Goal: Book appointment/travel/reservation

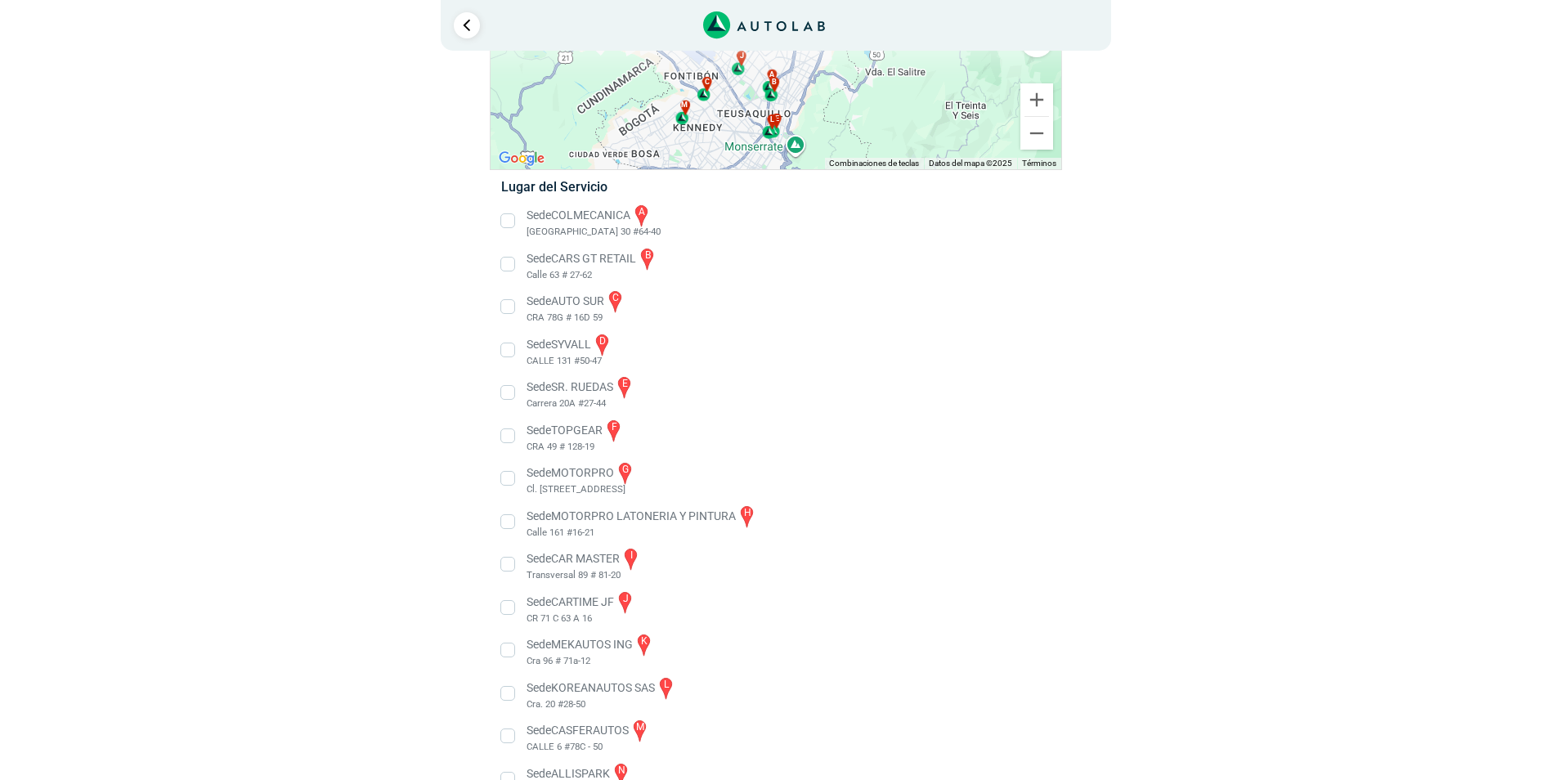
scroll to position [203, 0]
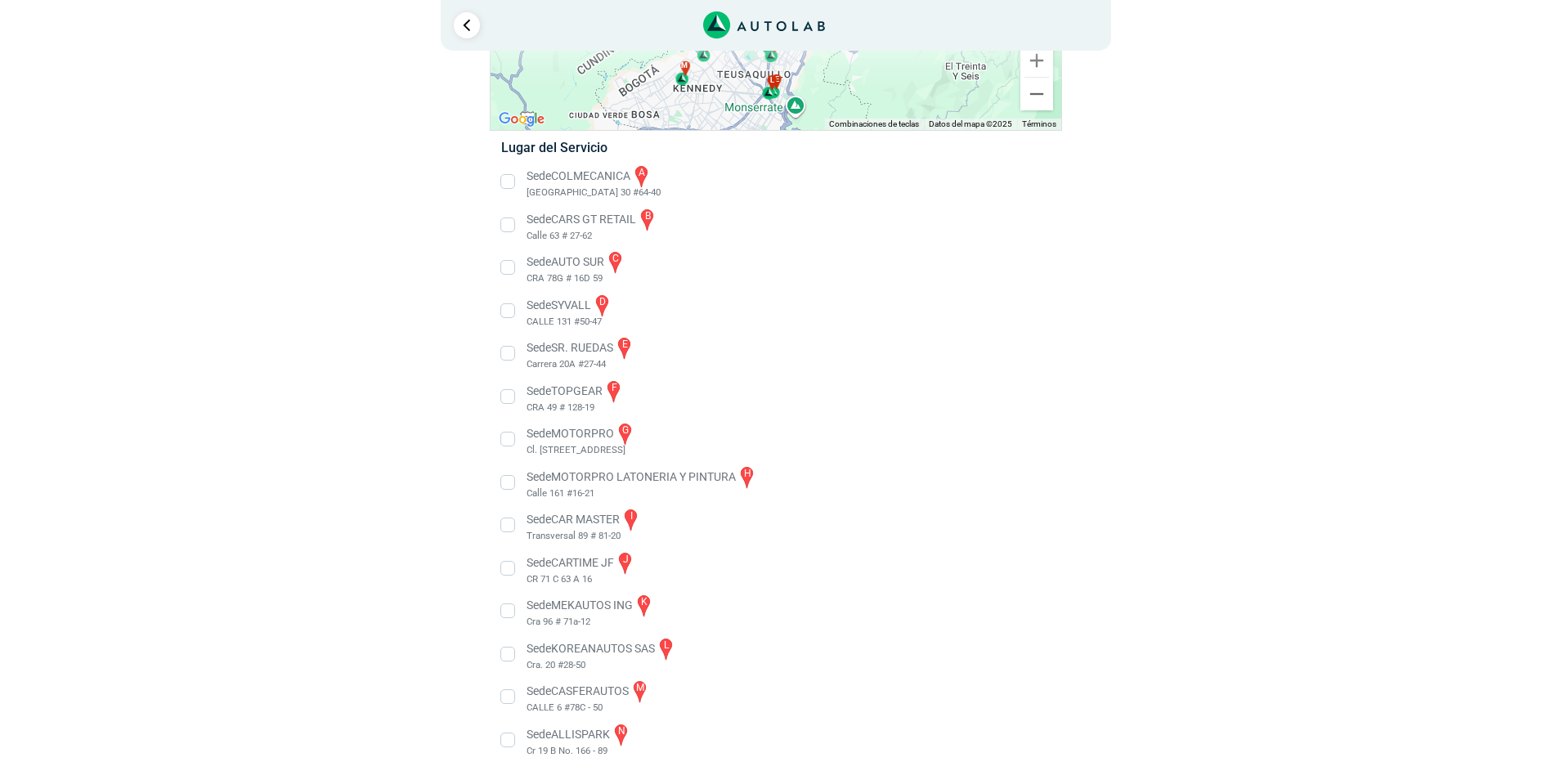
click at [507, 571] on li "Sede CARTIME JF j CR 71 C 63 A 16" at bounding box center [775, 568] width 573 height 37
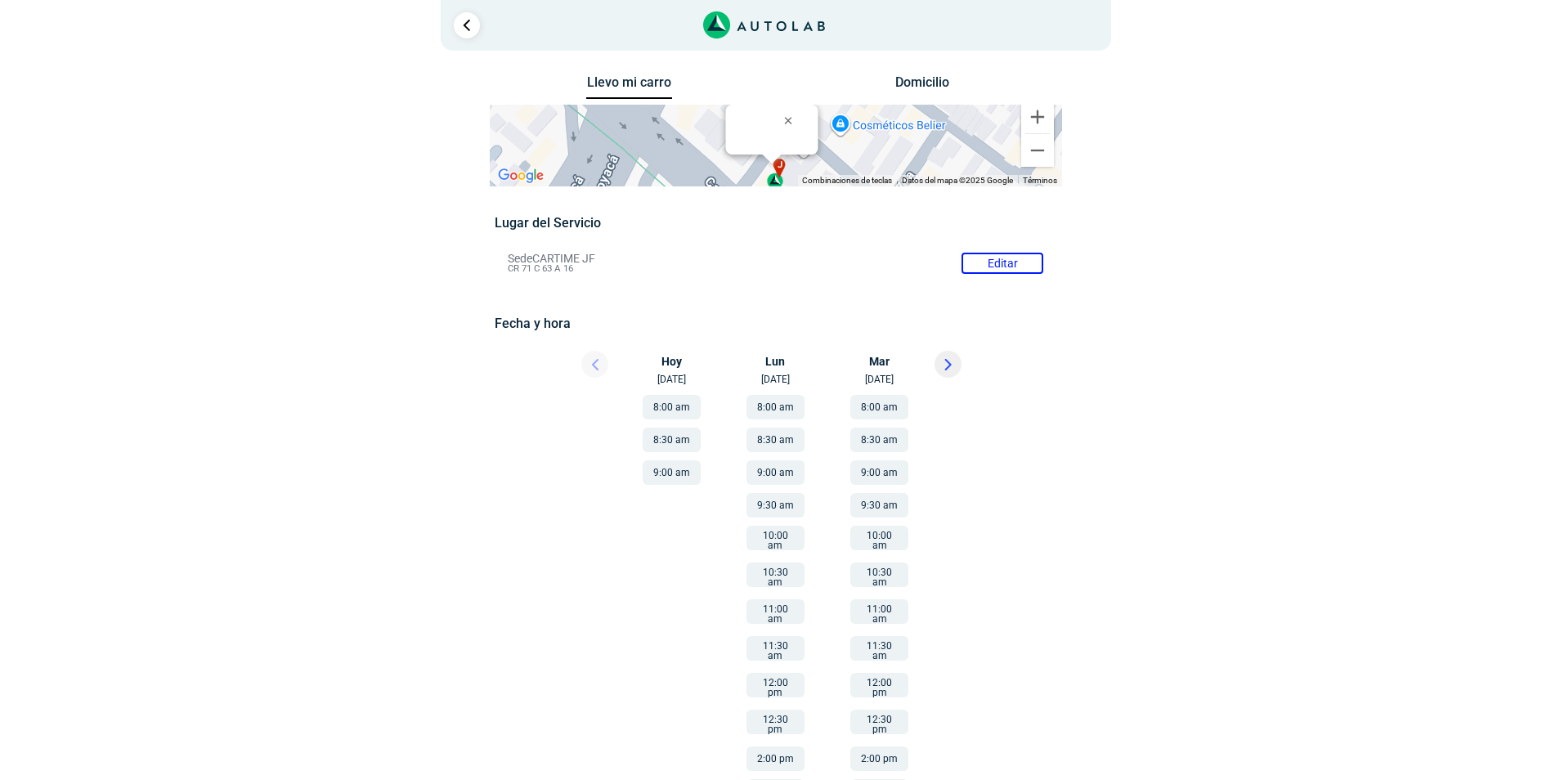
click at [947, 360] on icon at bounding box center [947, 365] width 5 height 10
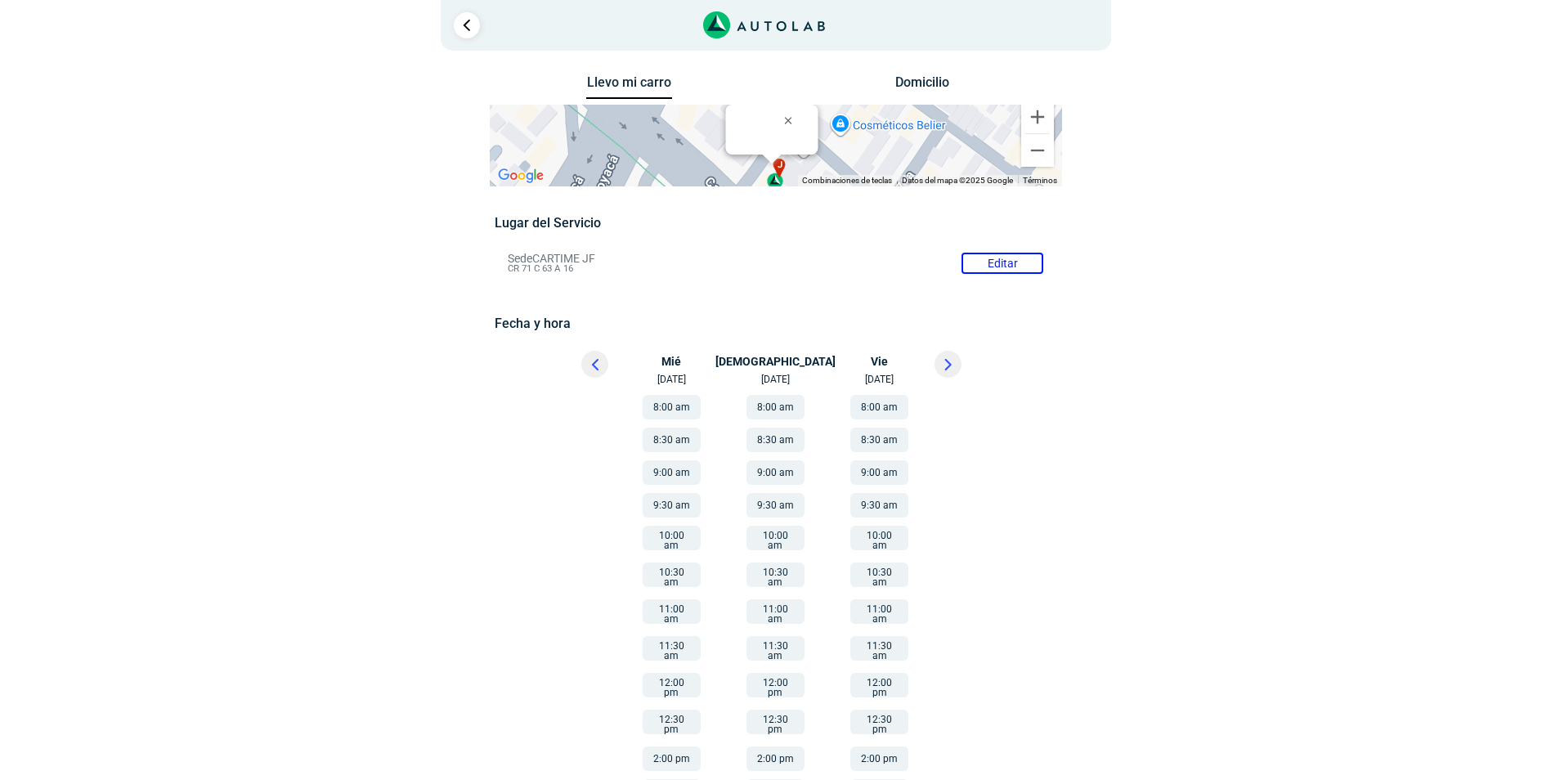
click at [776, 540] on button "10:00 am" at bounding box center [776, 538] width 58 height 25
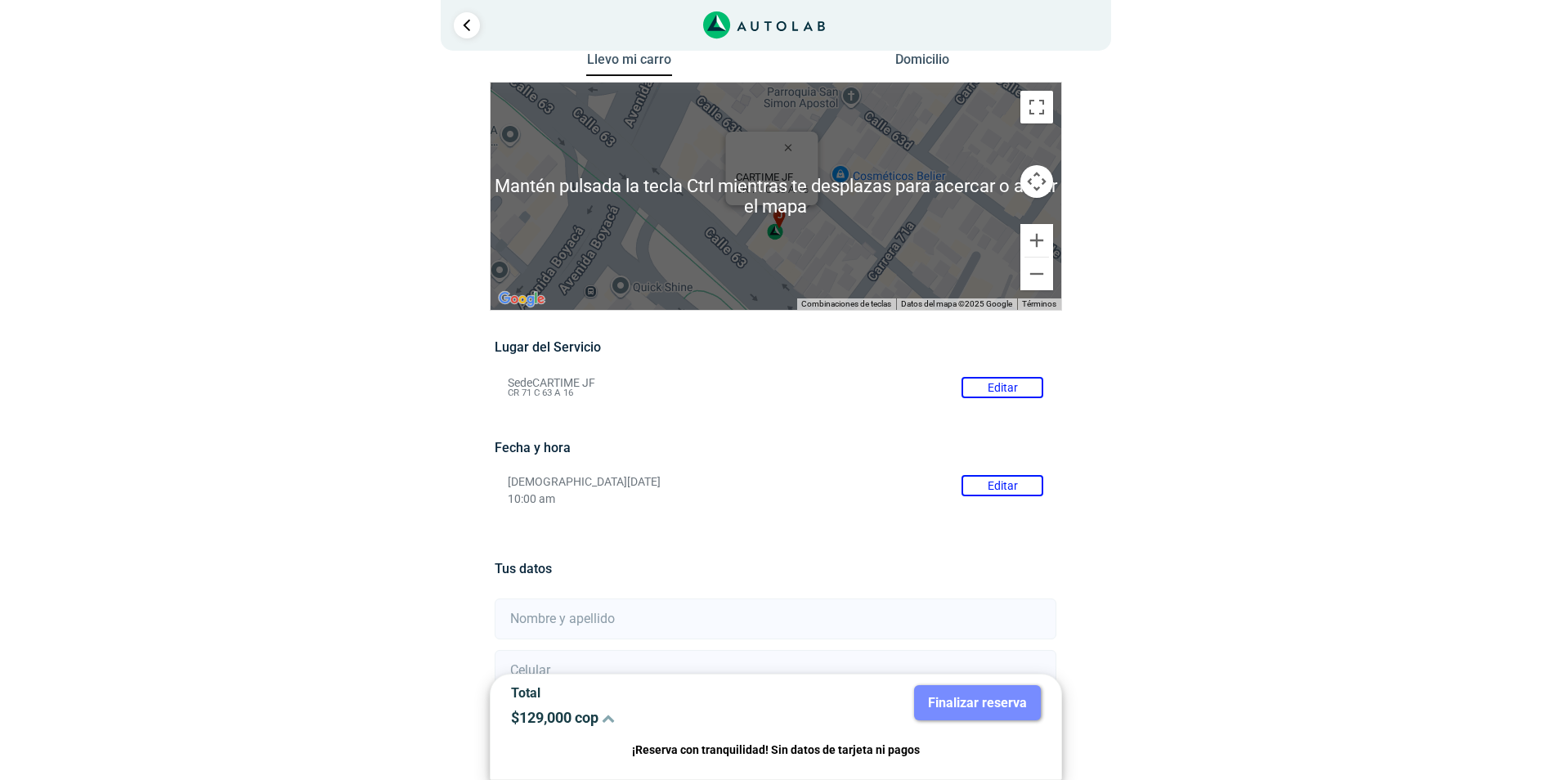
scroll to position [82, 0]
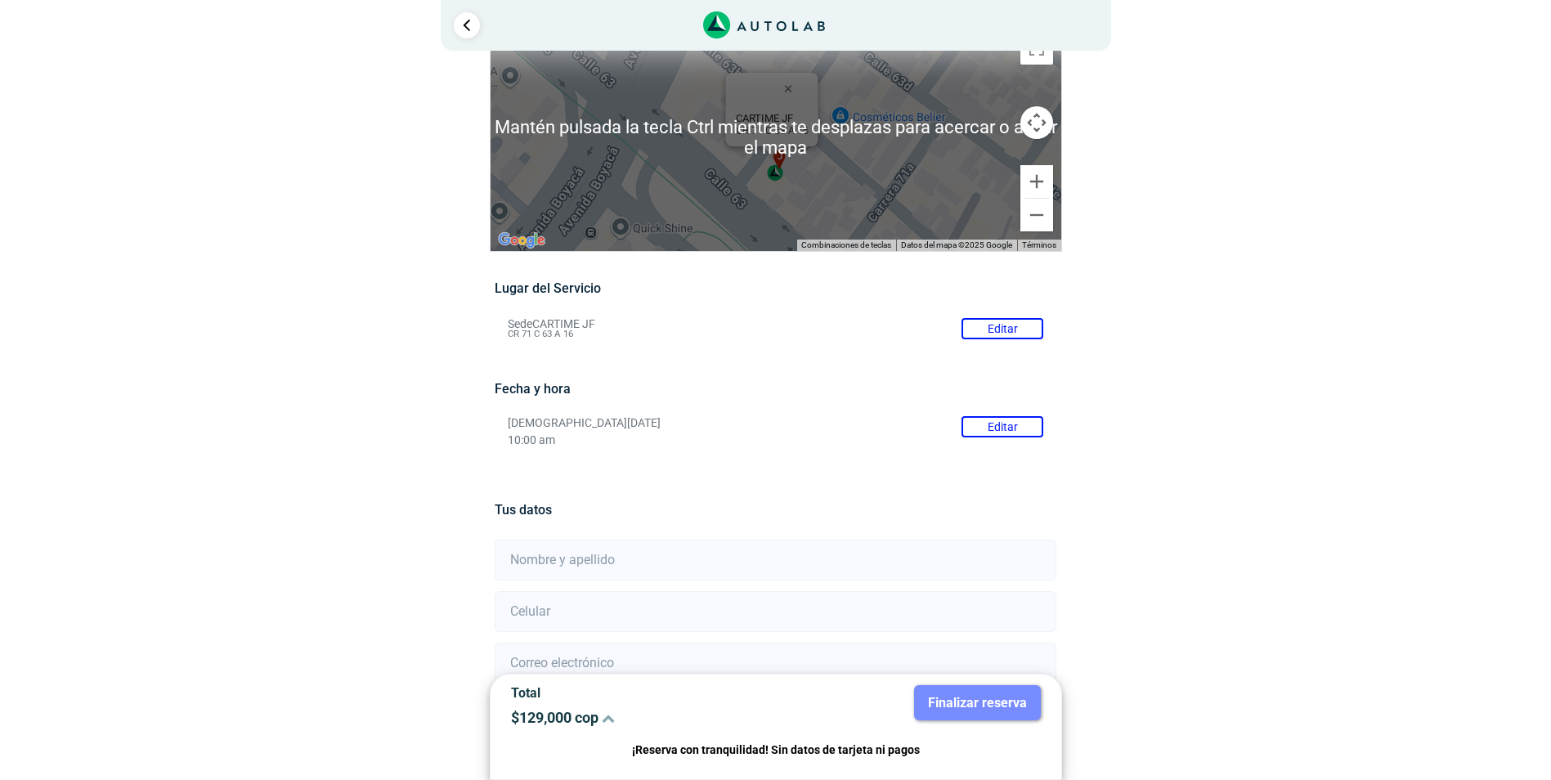
click at [734, 191] on div "a b c d e f g" at bounding box center [776, 137] width 571 height 227
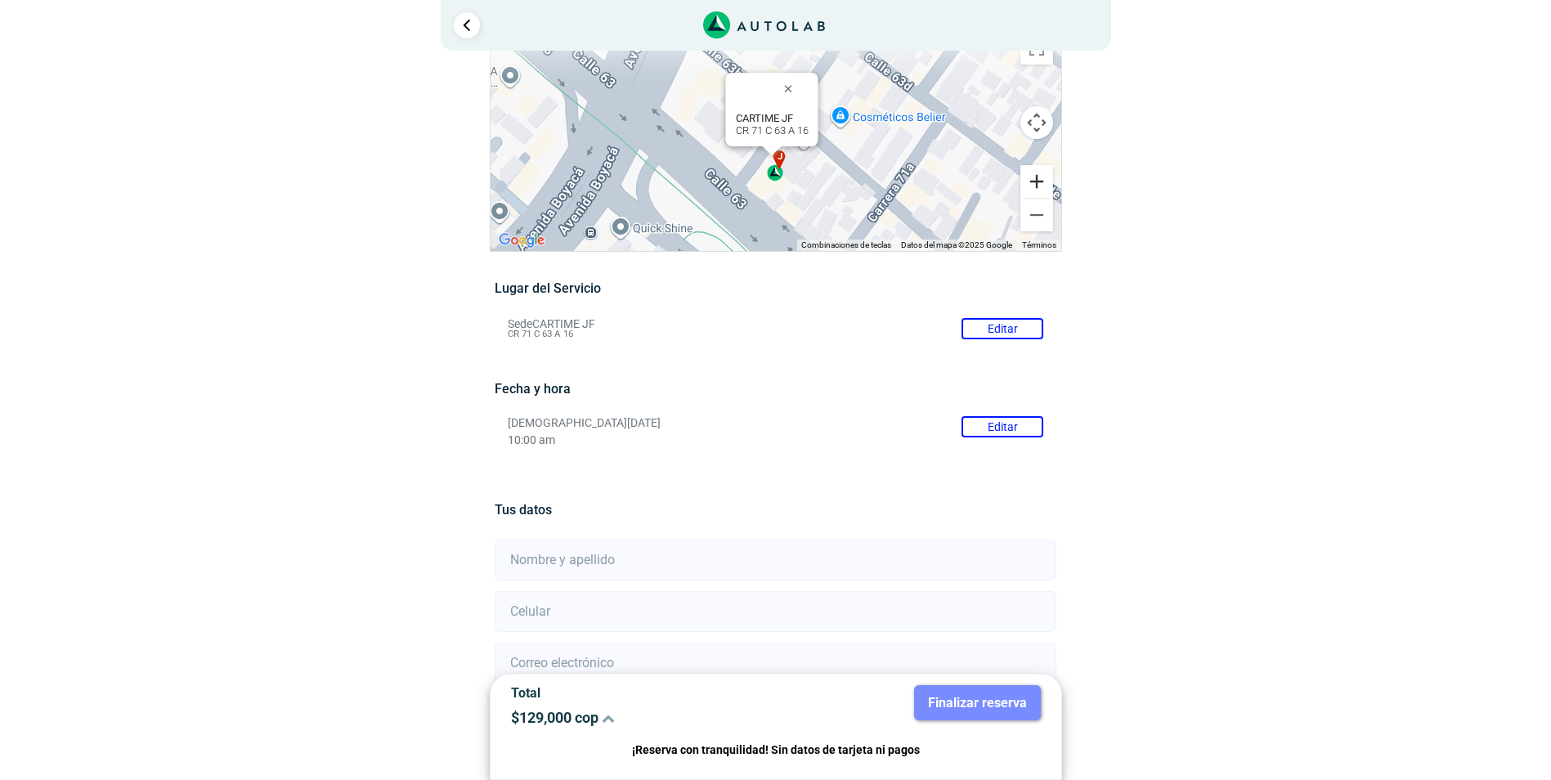
click at [1038, 177] on button "Ampliar" at bounding box center [1037, 181] width 33 height 33
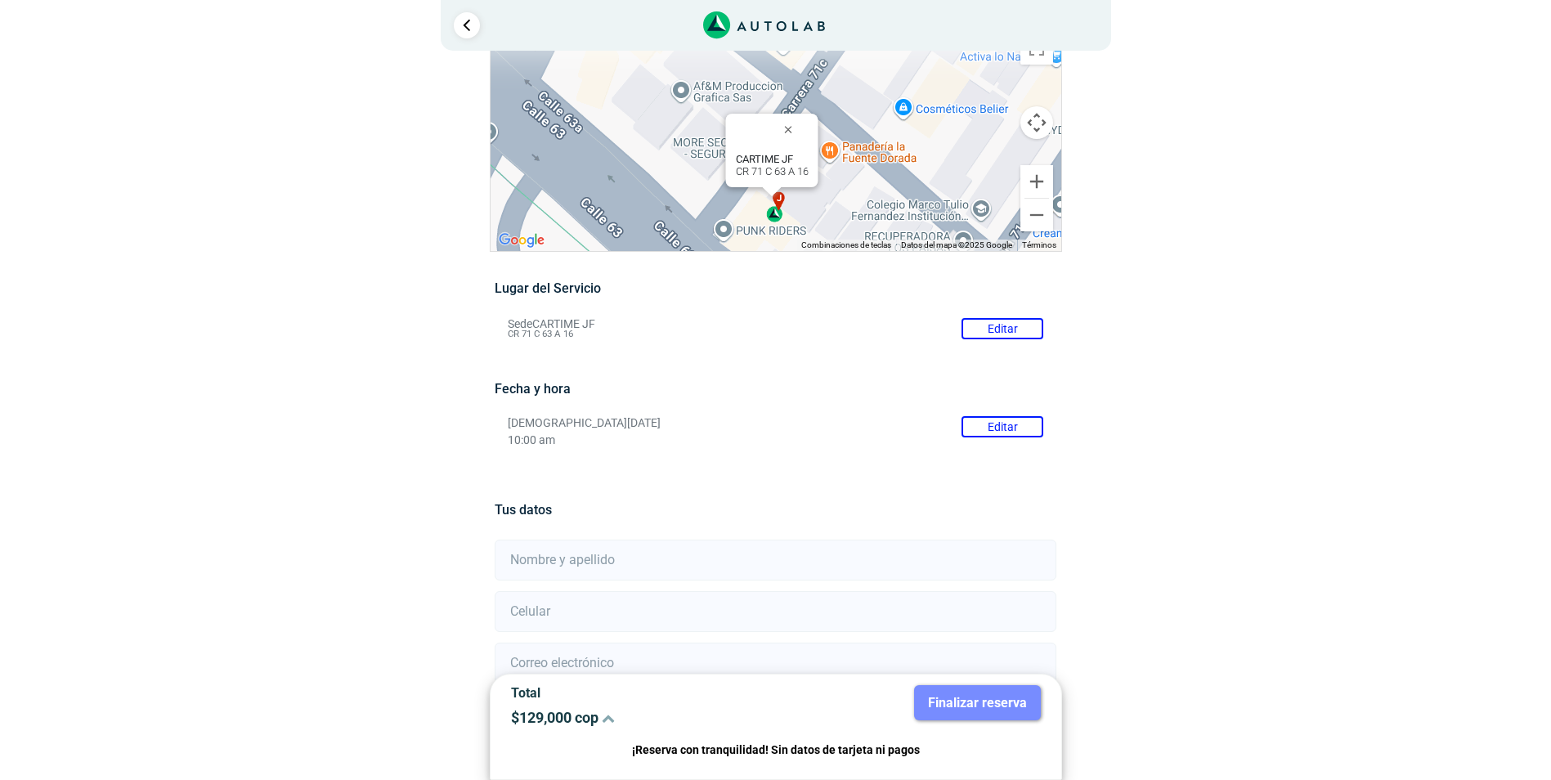
click at [1039, 112] on button "Controles de visualización del mapa" at bounding box center [1037, 122] width 33 height 33
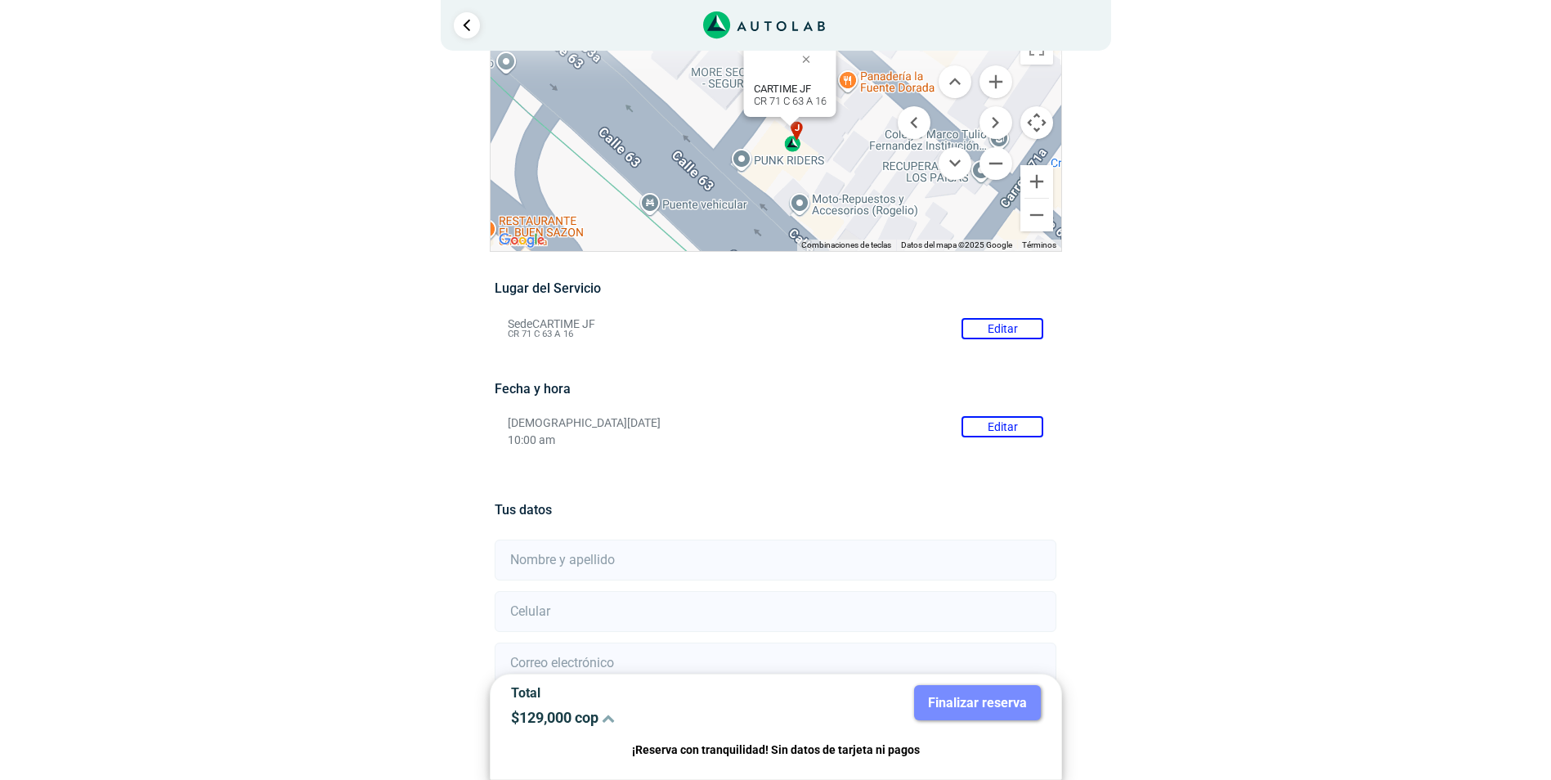
drag, startPoint x: 896, startPoint y: 171, endPoint x: 915, endPoint y: 97, distance: 76.0
click at [915, 97] on div "a b c d e f g" at bounding box center [776, 137] width 571 height 227
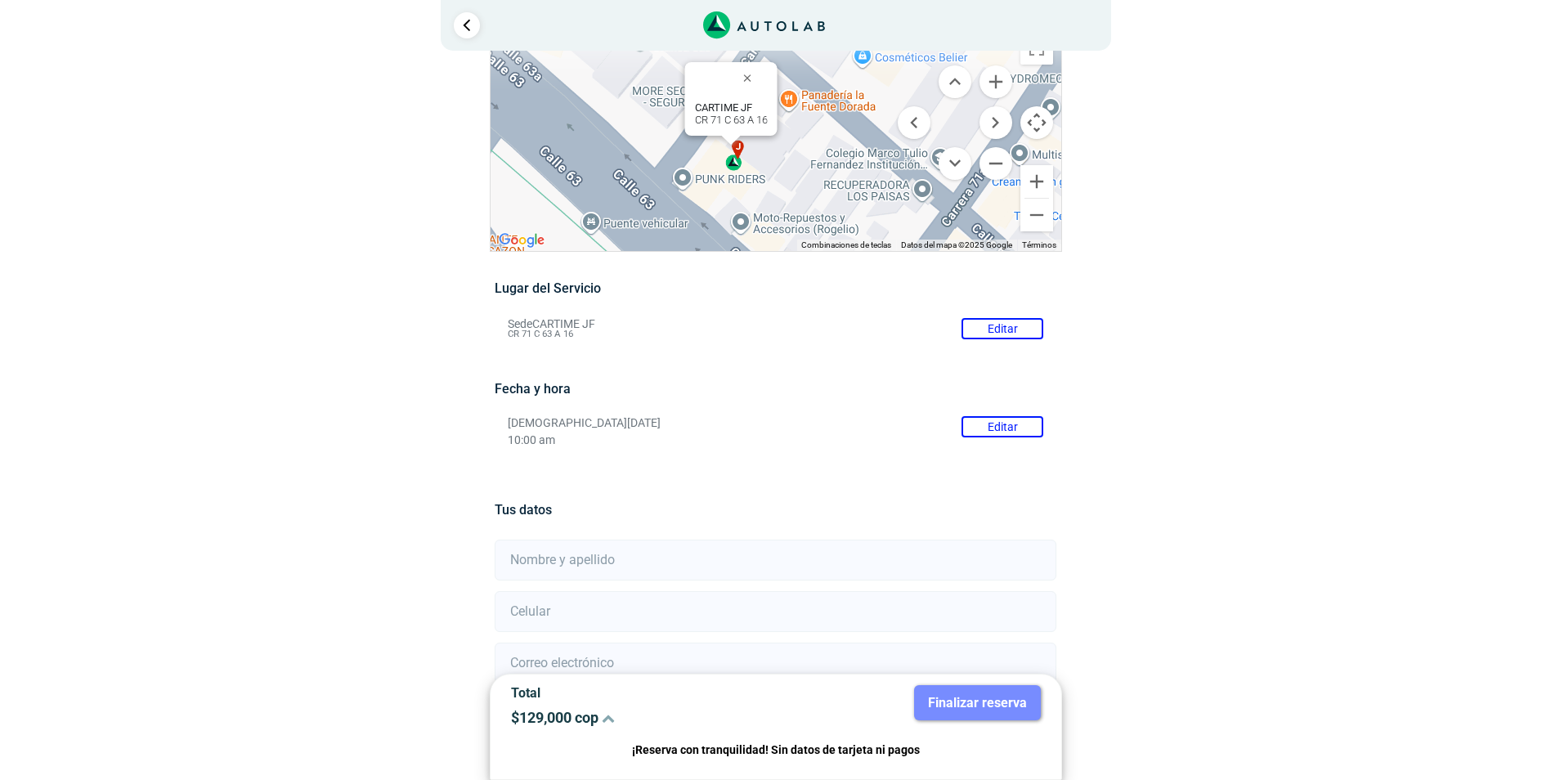
drag, startPoint x: 887, startPoint y: 168, endPoint x: 825, endPoint y: 186, distance: 64.9
click at [825, 186] on div "a b c d e f g" at bounding box center [776, 137] width 571 height 227
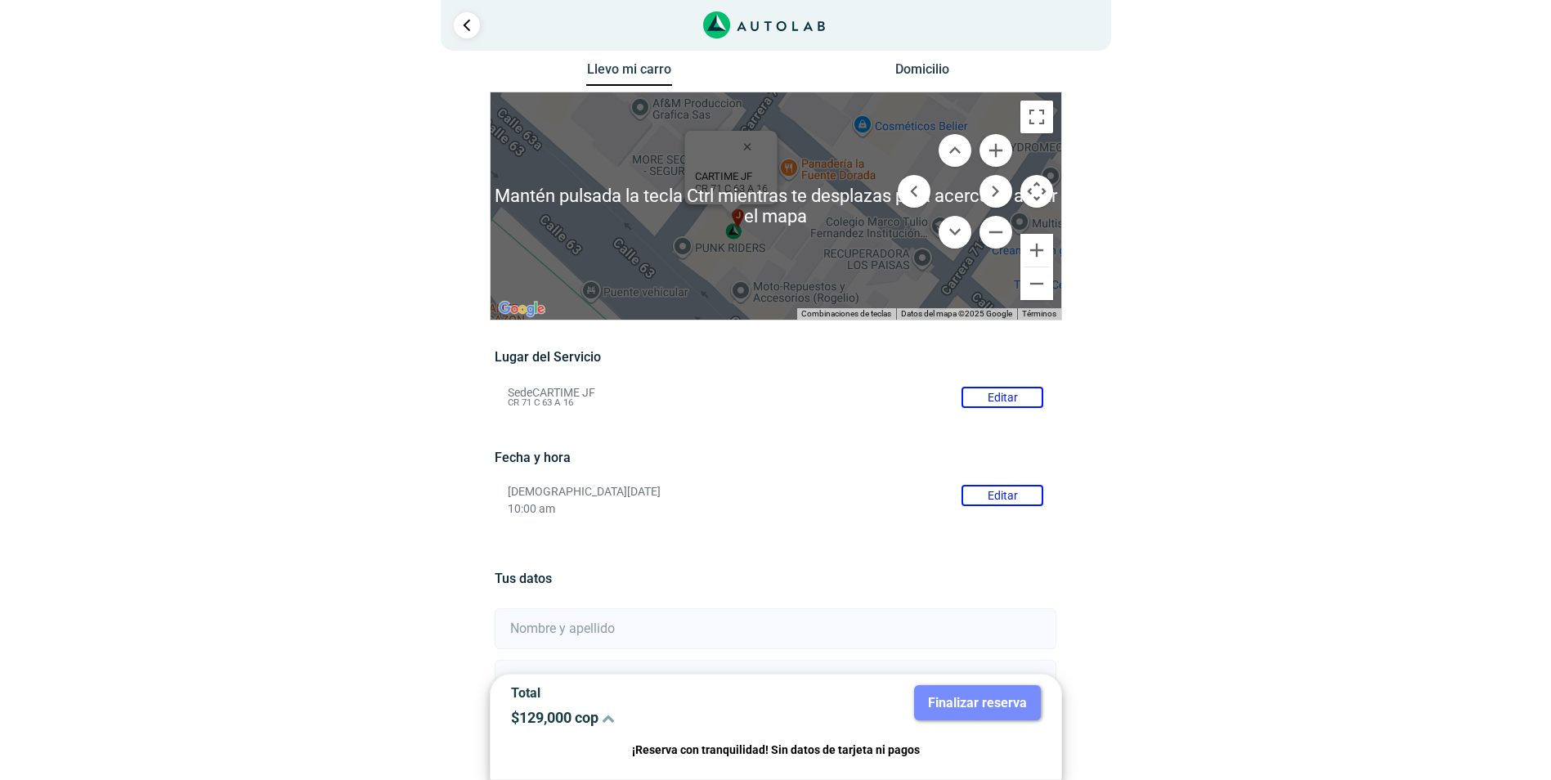
scroll to position [0, 0]
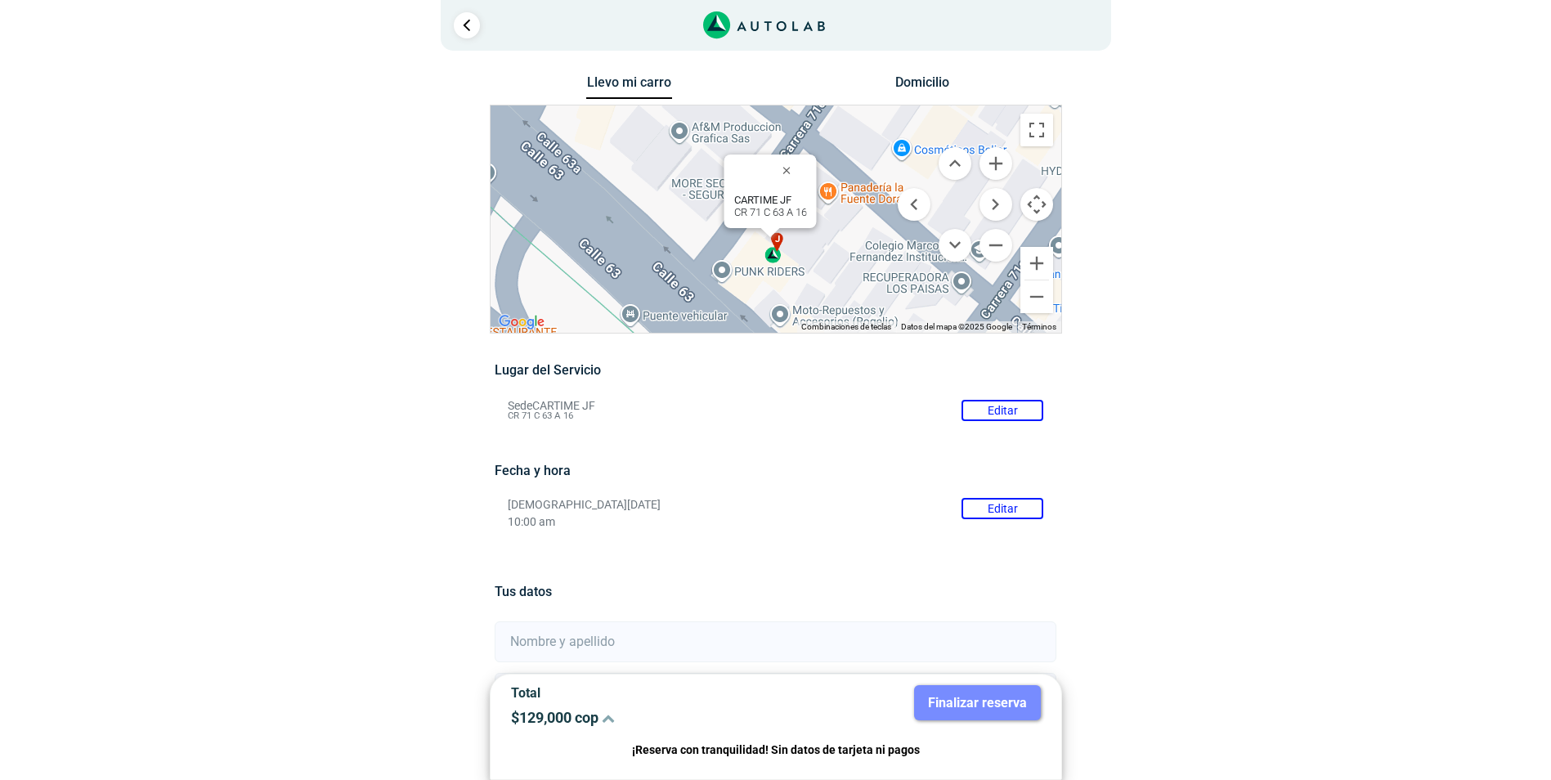
drag, startPoint x: 789, startPoint y: 242, endPoint x: 827, endPoint y: 248, distance: 38.1
click at [827, 248] on div "a b c d e f g" at bounding box center [776, 218] width 571 height 227
click at [994, 200] on button "Mover a la derecha" at bounding box center [996, 204] width 33 height 33
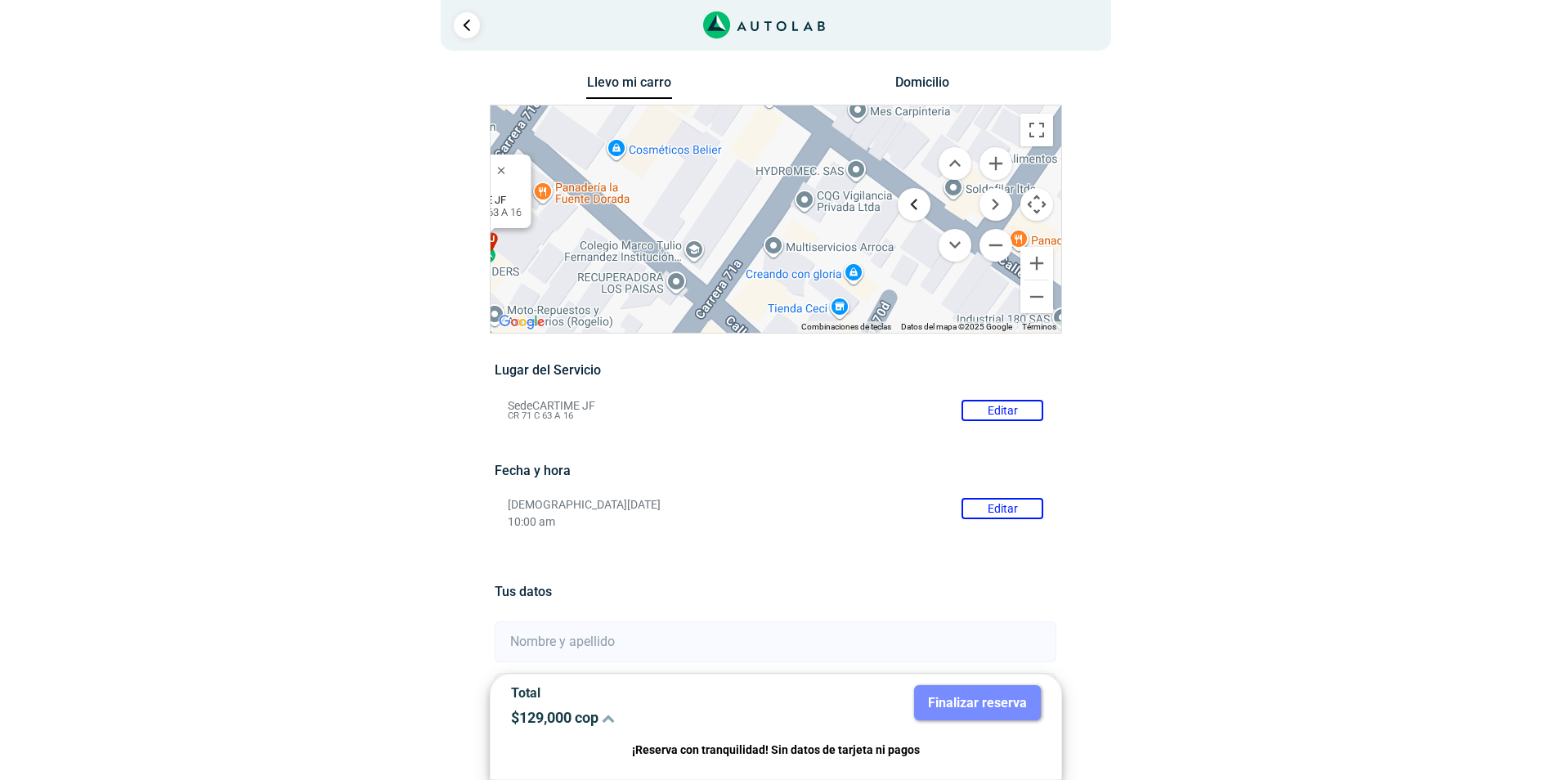
click at [911, 200] on button "Mover a la izquierda" at bounding box center [914, 204] width 33 height 33
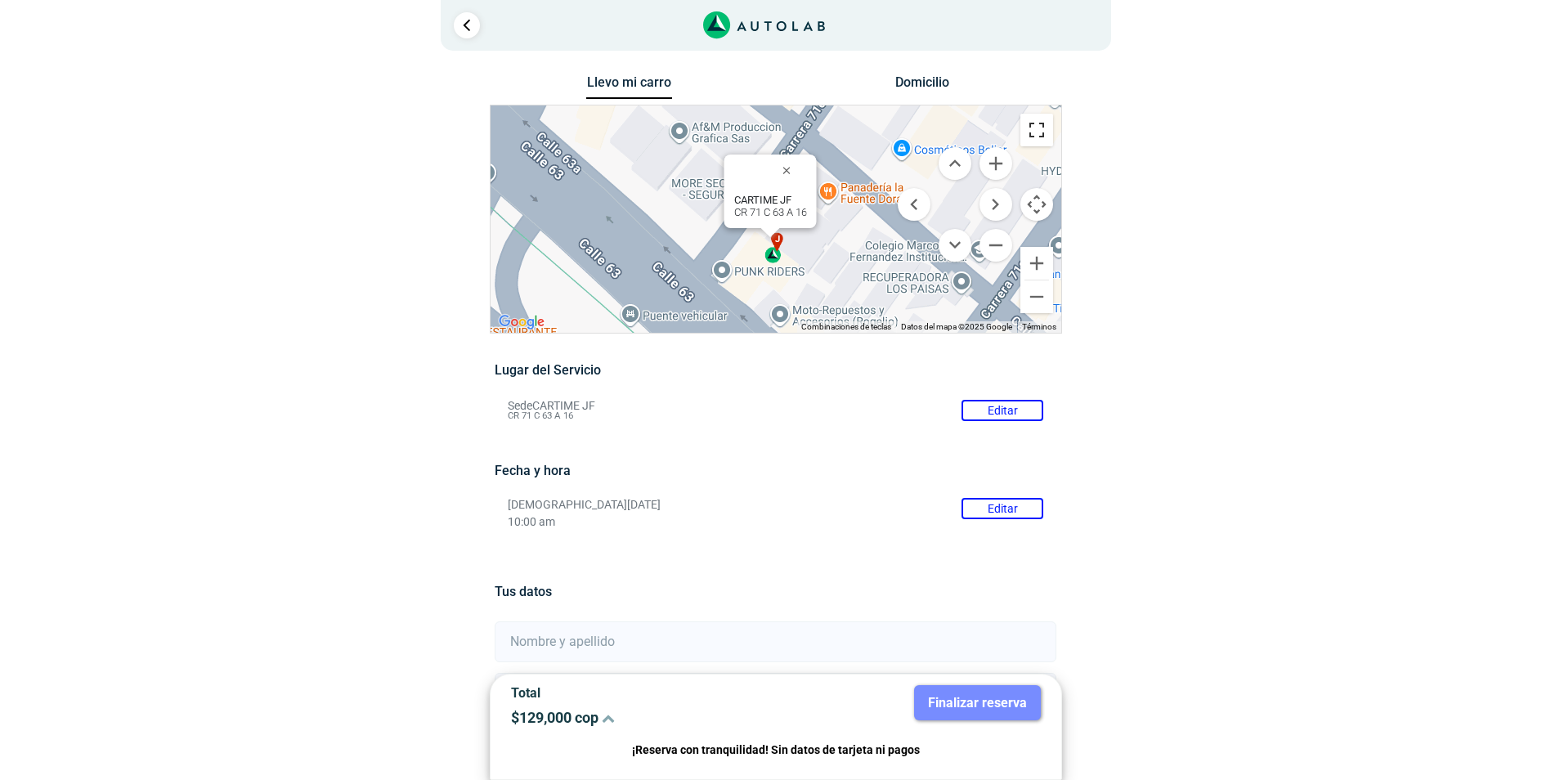
drag, startPoint x: 1032, startPoint y: 128, endPoint x: 1028, endPoint y: 193, distance: 64.7
click at [1033, 128] on button "Cambiar a la vista en pantalla completa" at bounding box center [1037, 130] width 33 height 33
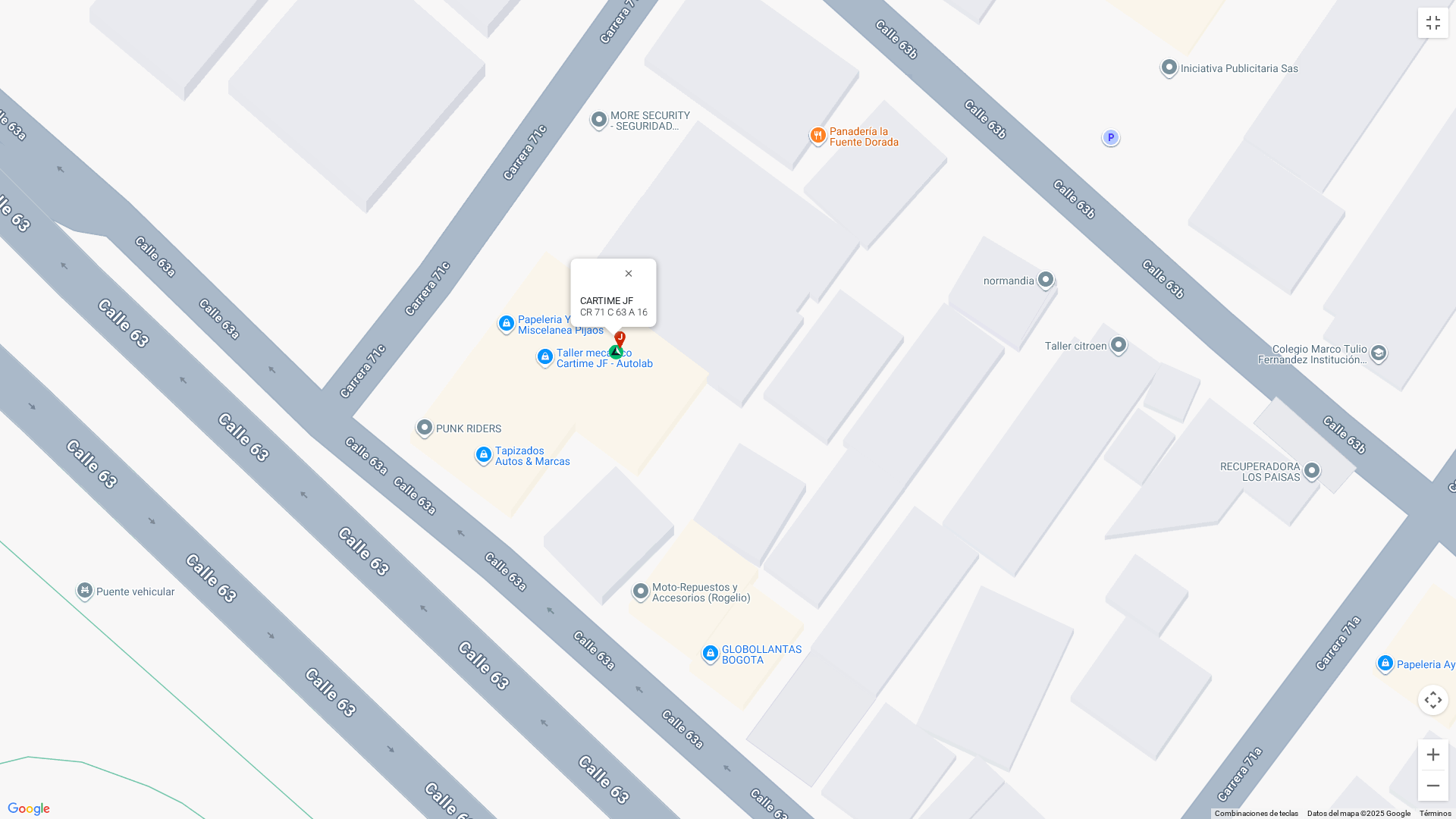
drag, startPoint x: 693, startPoint y: 485, endPoint x: 886, endPoint y: 438, distance: 198.6
click at [886, 438] on div "a b c d e f g" at bounding box center [728, 409] width 1456 height 819
